Goal: Information Seeking & Learning: Learn about a topic

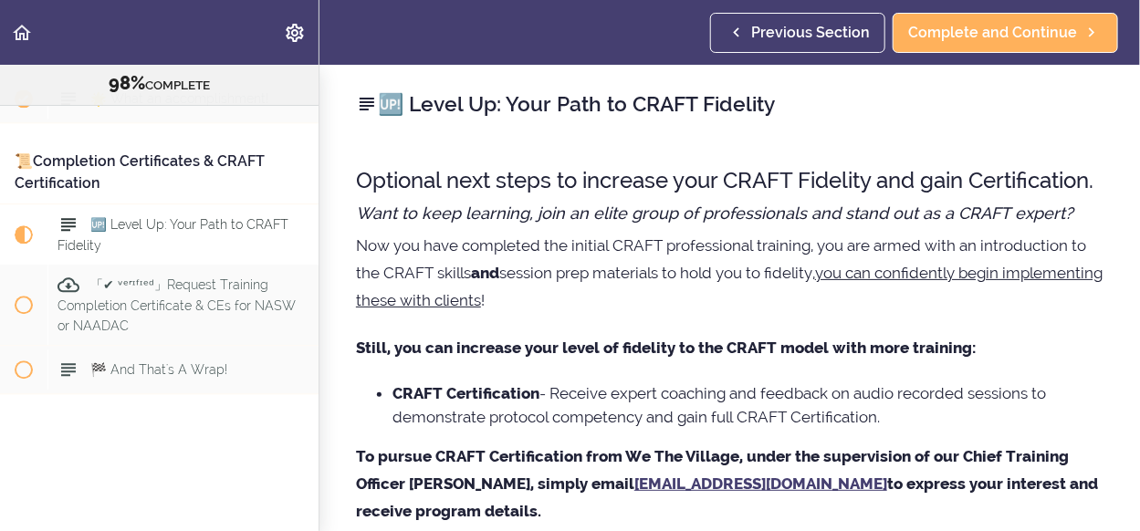
scroll to position [183, 0]
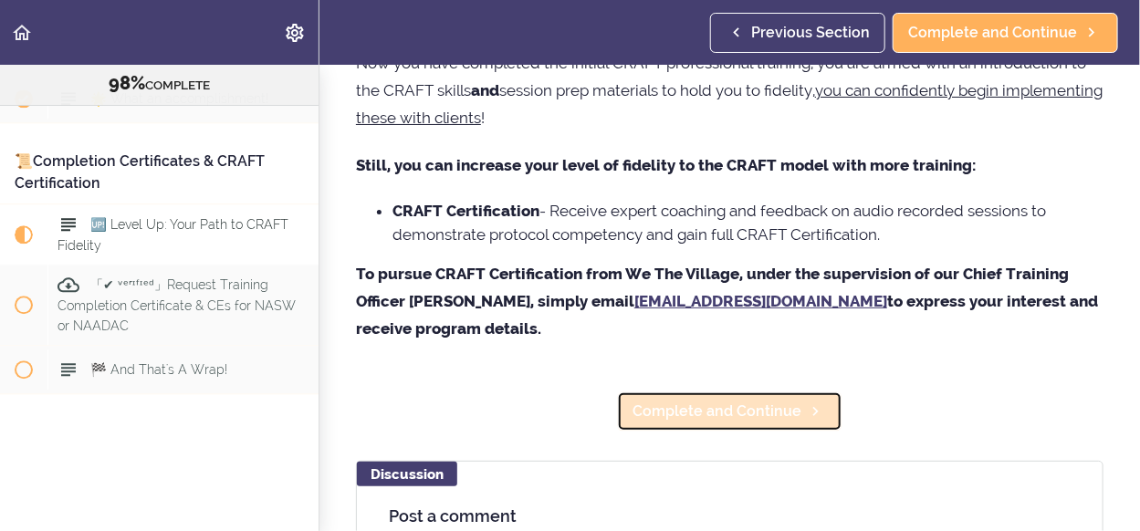
click at [706, 432] on link "Complete and Continue" at bounding box center [729, 412] width 225 height 40
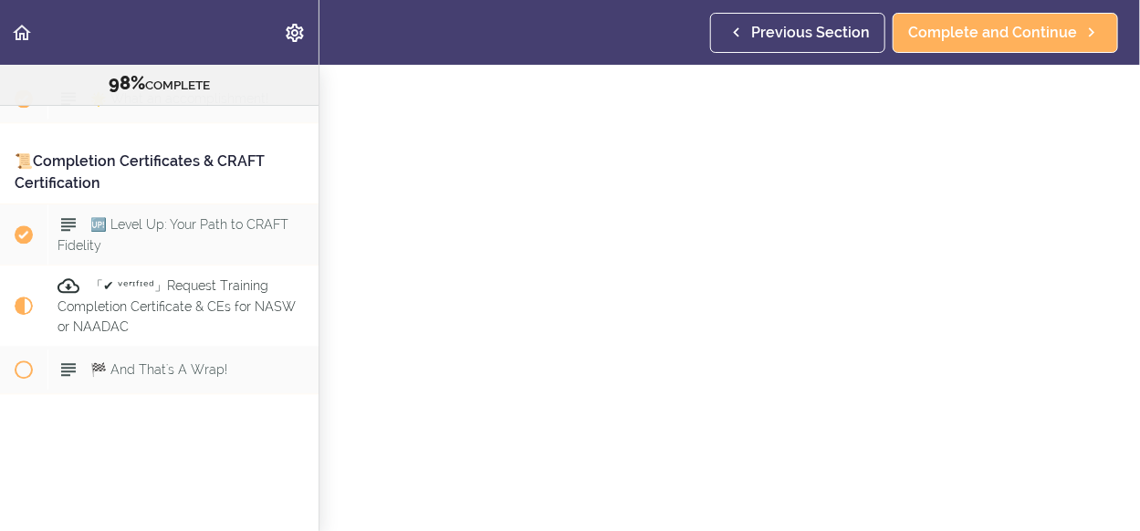
scroll to position [285, 0]
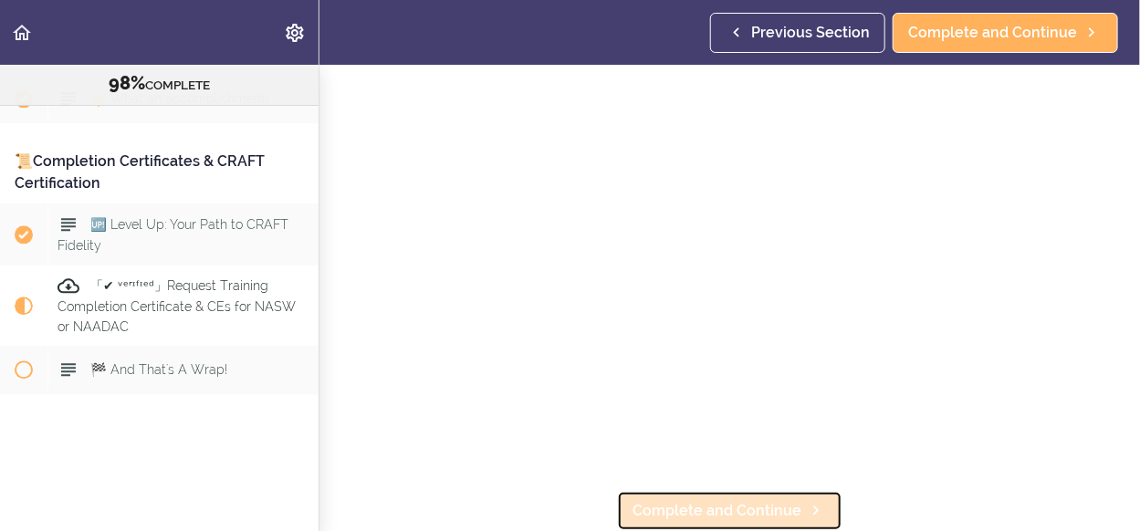
click at [687, 500] on span "Complete and Continue" at bounding box center [717, 511] width 169 height 22
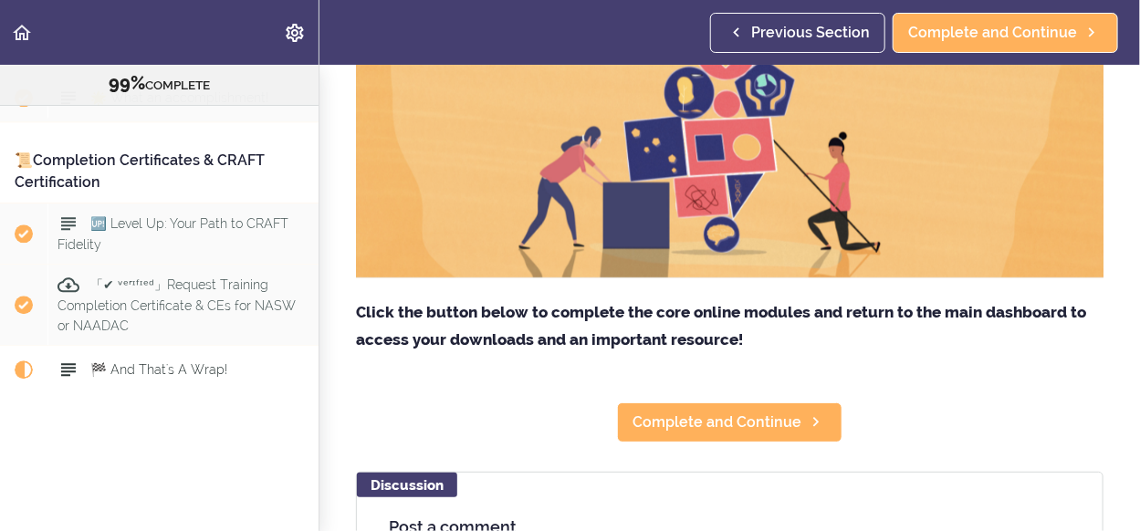
scroll to position [548, 0]
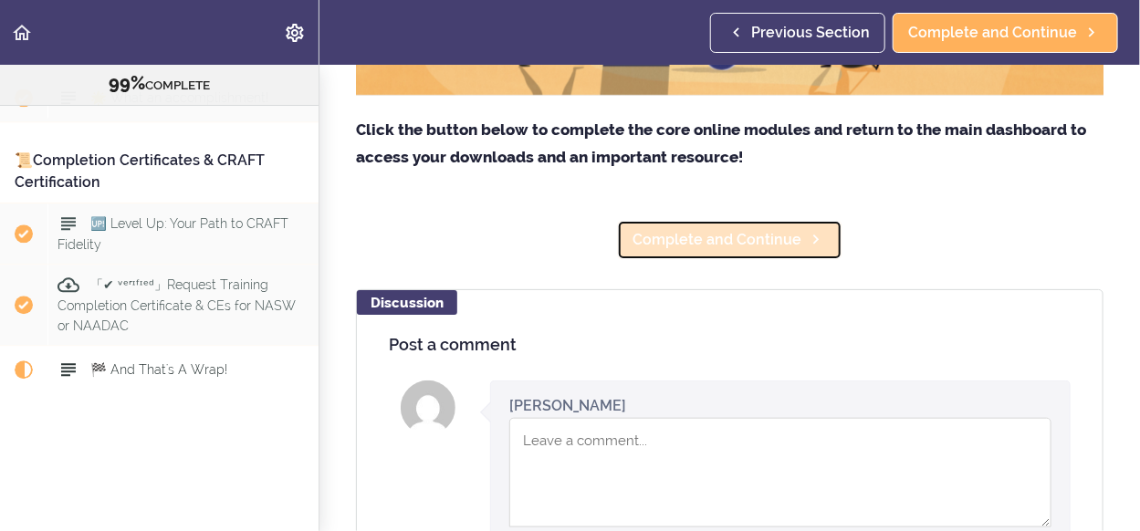
click at [764, 229] on span "Complete and Continue" at bounding box center [717, 240] width 169 height 22
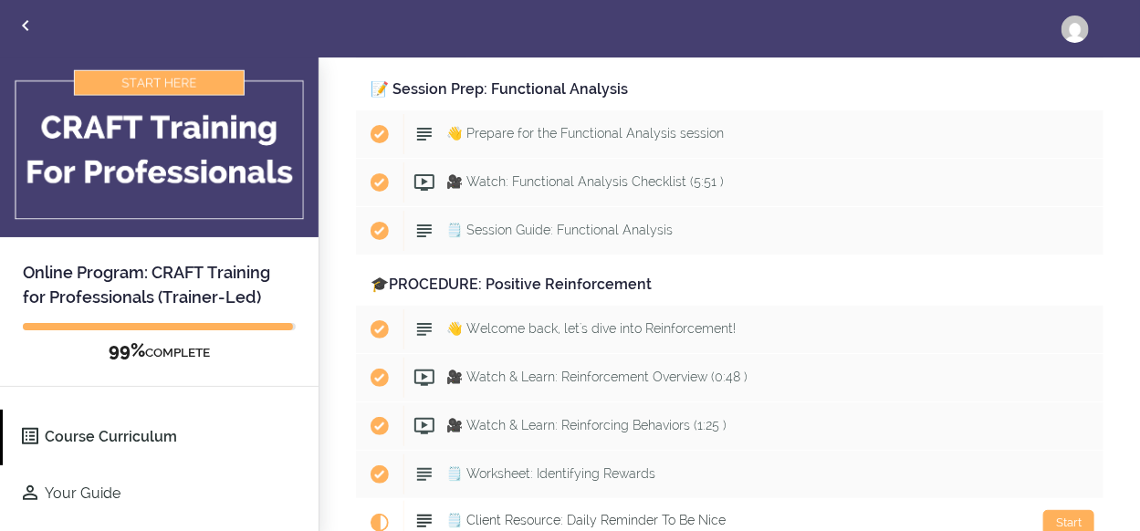
scroll to position [5660, 0]
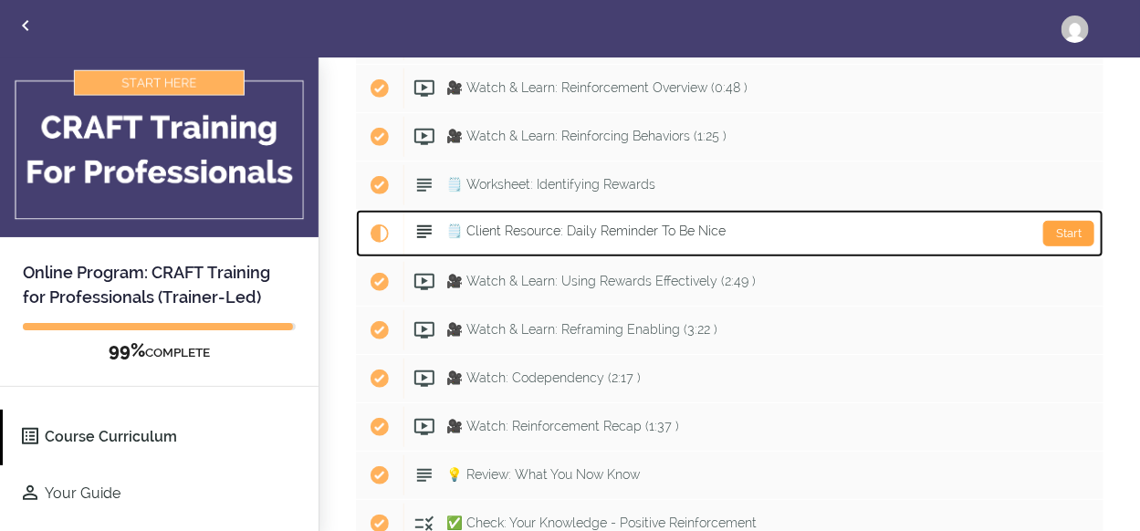
click at [1050, 221] on div "Start" at bounding box center [1068, 234] width 51 height 26
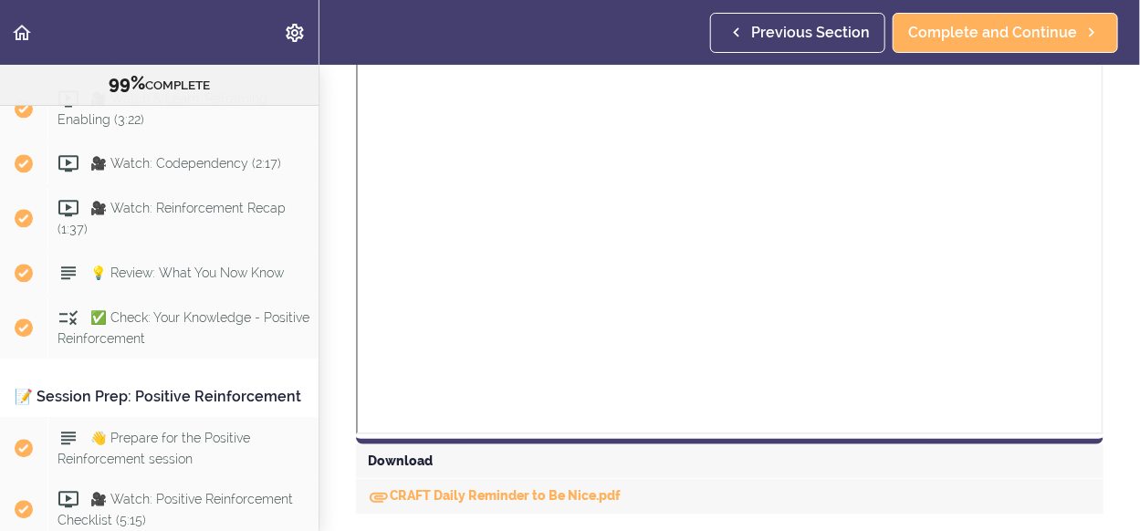
scroll to position [633, 0]
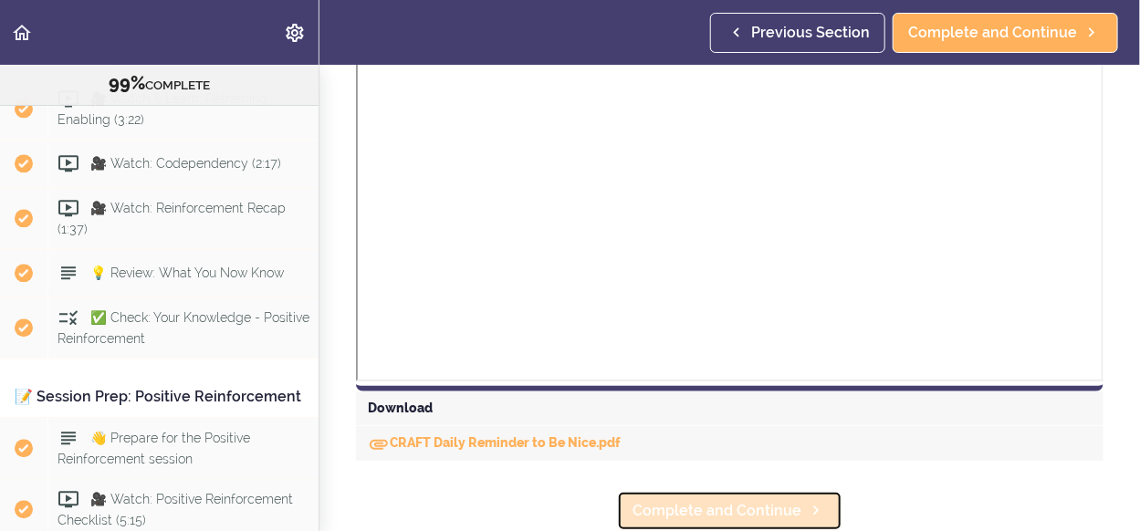
click at [763, 501] on span "Complete and Continue" at bounding box center [717, 511] width 169 height 22
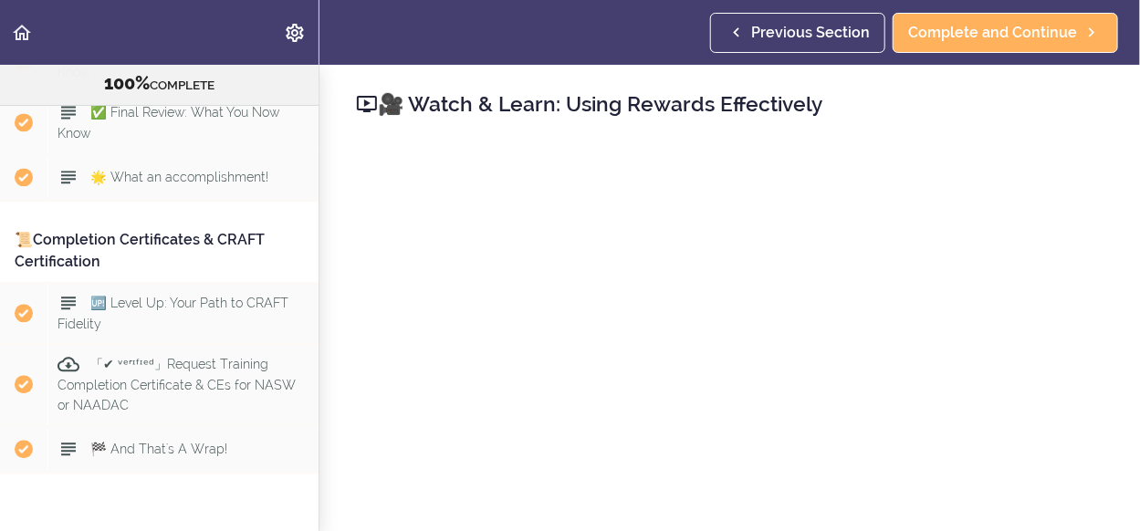
scroll to position [12445, 0]
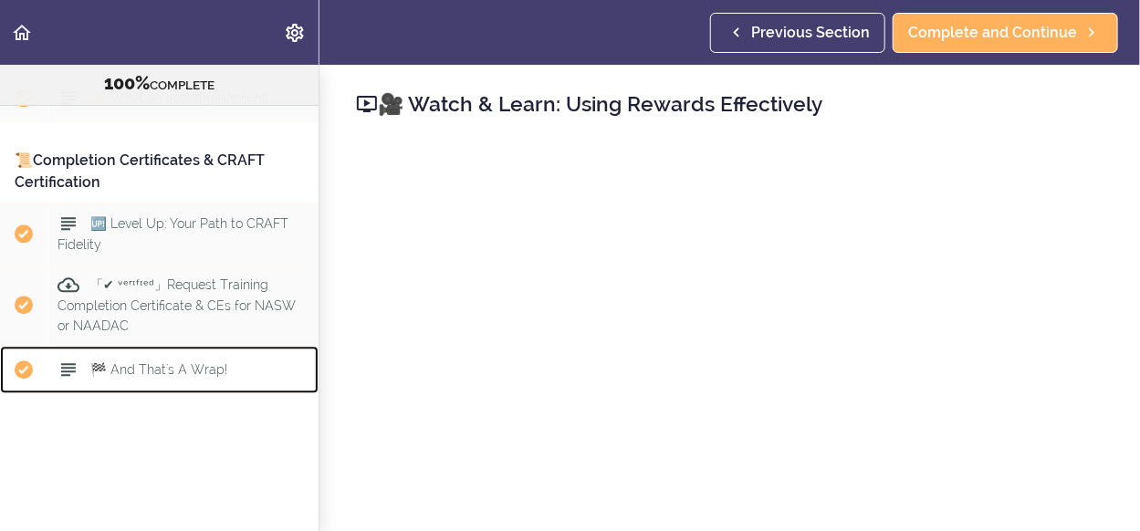
click at [169, 362] on span "🏁 And That's A Wrap!" at bounding box center [158, 369] width 137 height 15
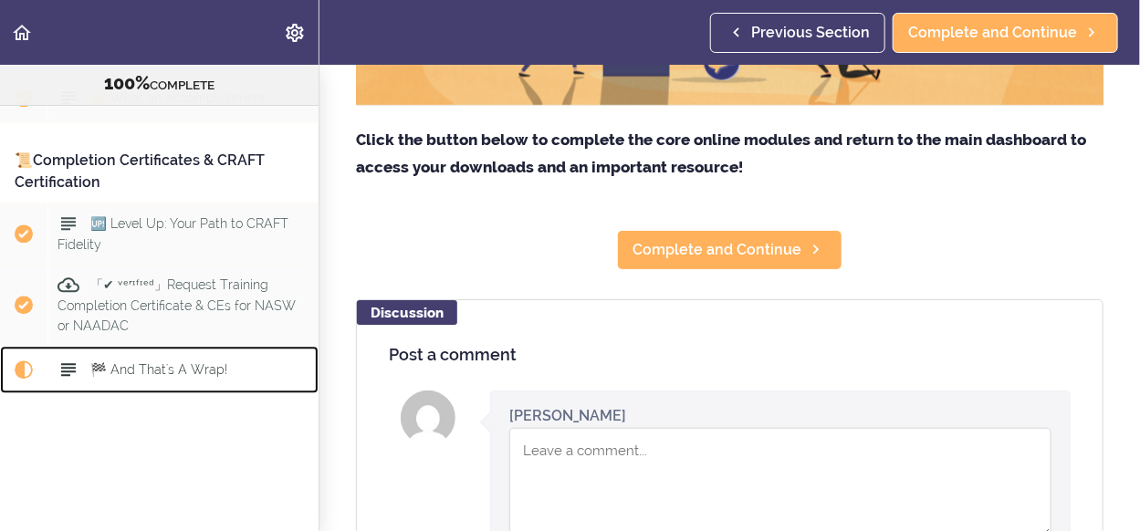
scroll to position [548, 0]
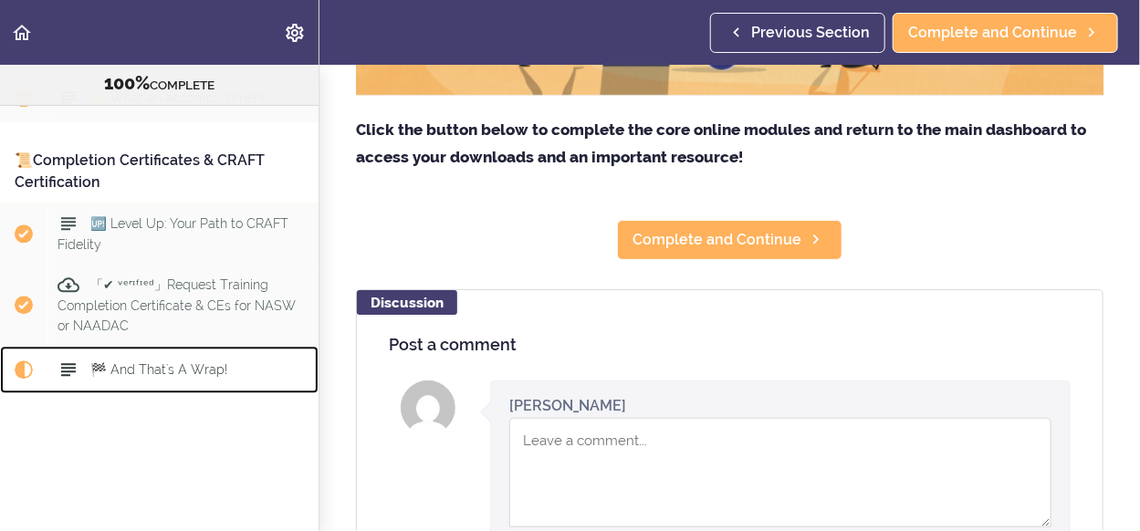
click at [162, 363] on span "🏁 And That's A Wrap!" at bounding box center [158, 370] width 137 height 15
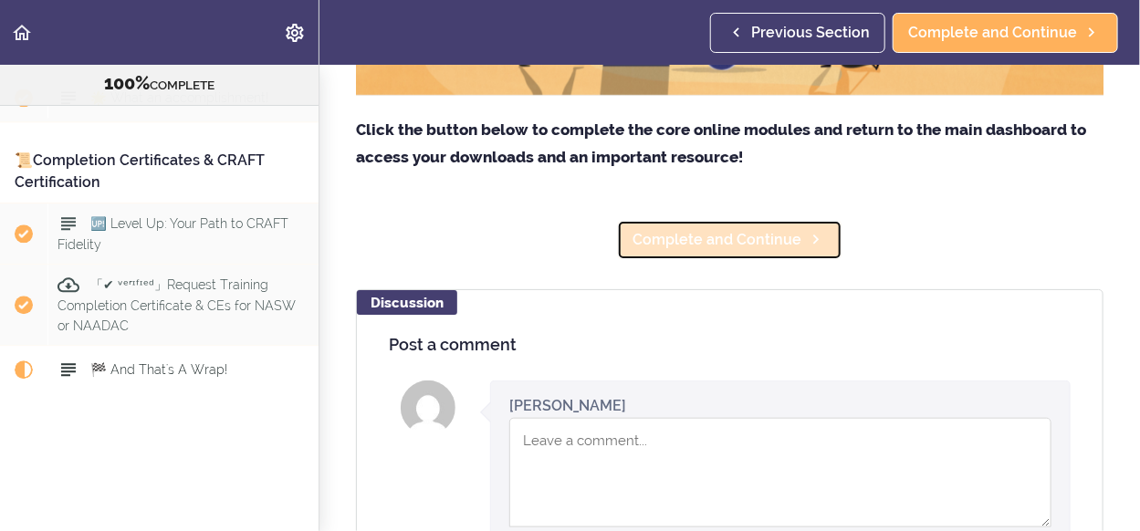
click at [760, 236] on span "Complete and Continue" at bounding box center [717, 240] width 169 height 22
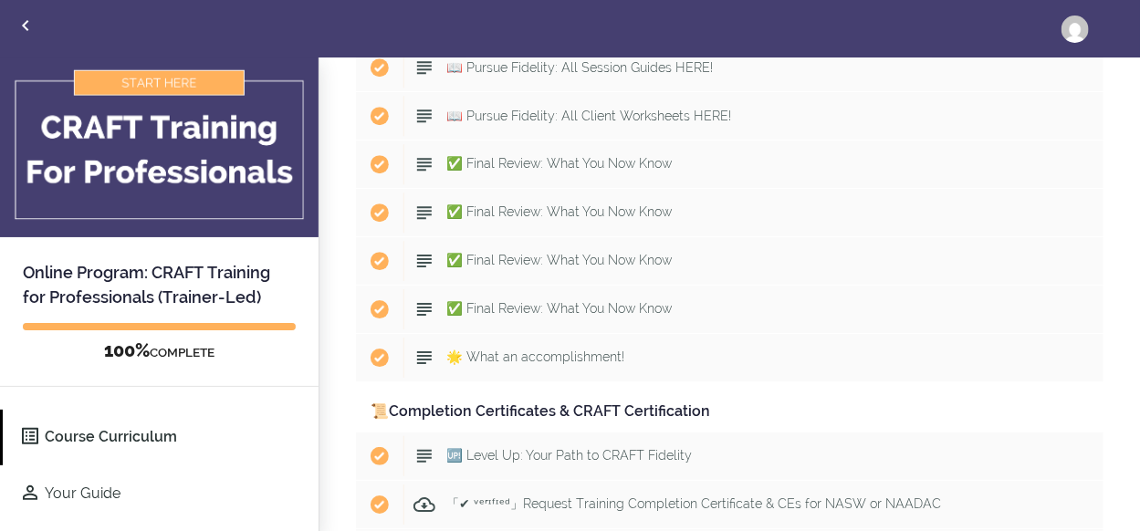
scroll to position [7, 0]
